Goal: Navigation & Orientation: Go to known website

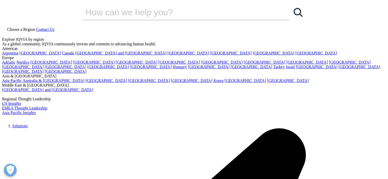
click at [144, 137] on button "OK" at bounding box center [138, 132] width 21 height 13
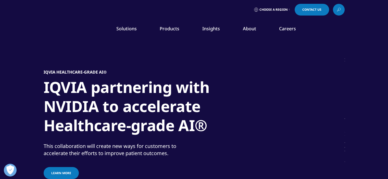
click at [47, 30] on img at bounding box center [64, 30] width 41 height 0
